Goal: Check status

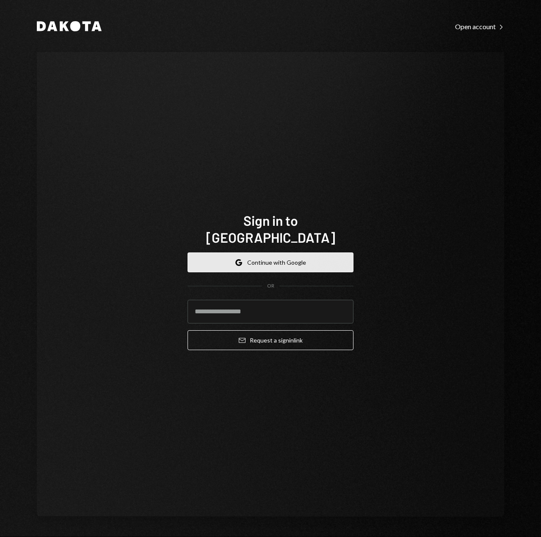
click at [267, 256] on button "Google Continue with Google" at bounding box center [270, 263] width 166 height 20
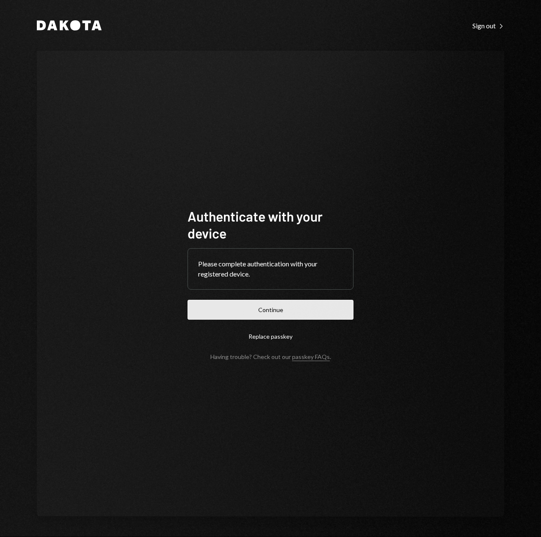
click at [281, 313] on button "Continue" at bounding box center [270, 310] width 166 height 20
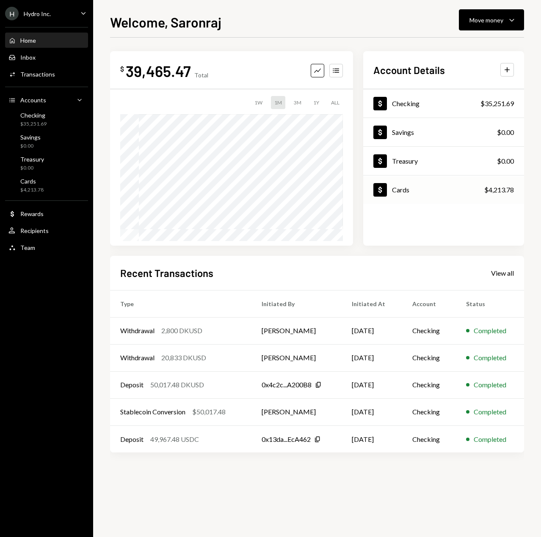
click at [482, 191] on div "Dollar Cards $4,213.78" at bounding box center [443, 190] width 161 height 28
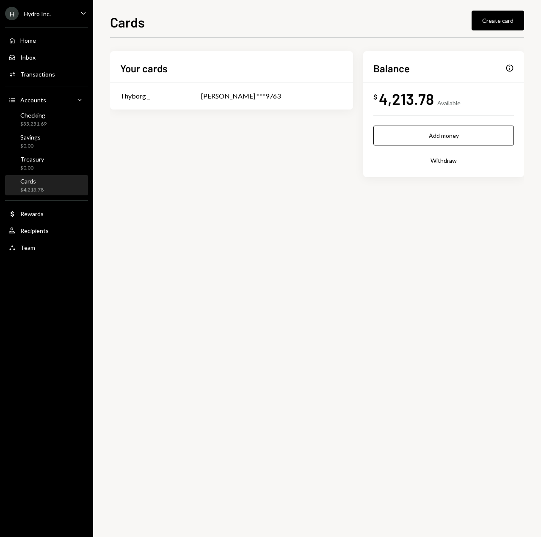
click at [511, 69] on div "Info" at bounding box center [509, 68] width 8 height 8
click at [510, 69] on div "Info" at bounding box center [509, 68] width 8 height 8
click at [424, 107] on div "4,213.78" at bounding box center [406, 98] width 55 height 19
click at [220, 94] on div "[PERSON_NAME] ***9763" at bounding box center [272, 96] width 142 height 10
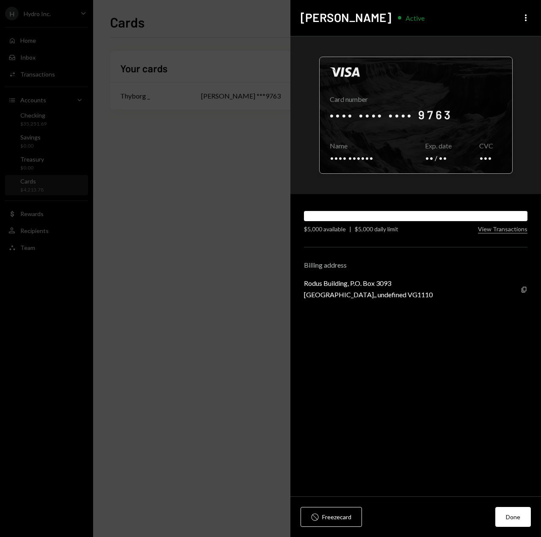
click at [439, 117] on div at bounding box center [415, 115] width 193 height 116
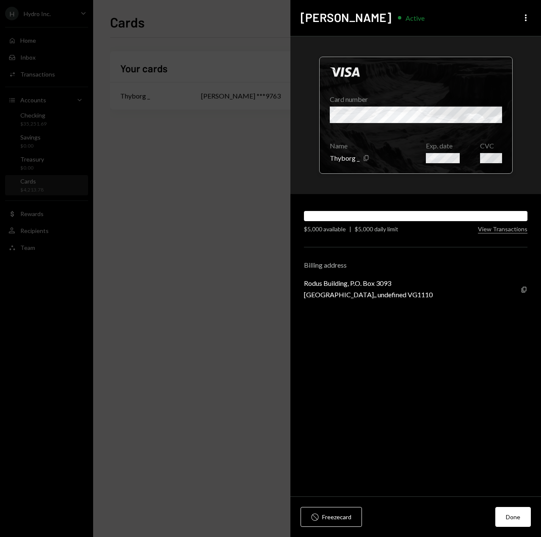
click at [493, 115] on div at bounding box center [415, 115] width 193 height 116
click at [385, 120] on div at bounding box center [415, 115] width 193 height 116
click at [390, 119] on div at bounding box center [415, 115] width 193 height 116
click at [364, 160] on icon "button" at bounding box center [365, 158] width 5 height 6
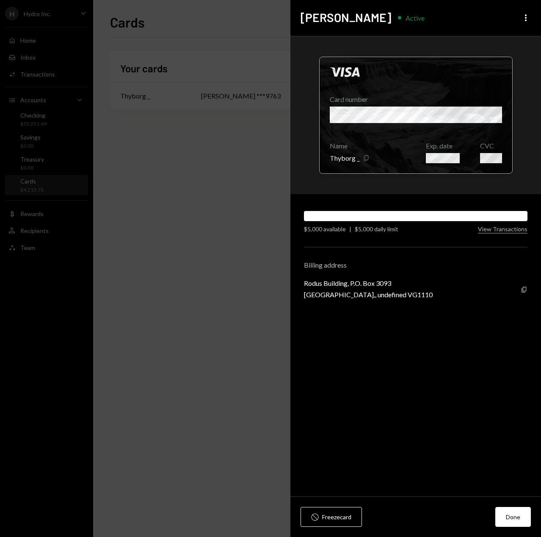
click at [367, 158] on icon "button" at bounding box center [365, 158] width 5 height 6
